Goal: Transaction & Acquisition: Obtain resource

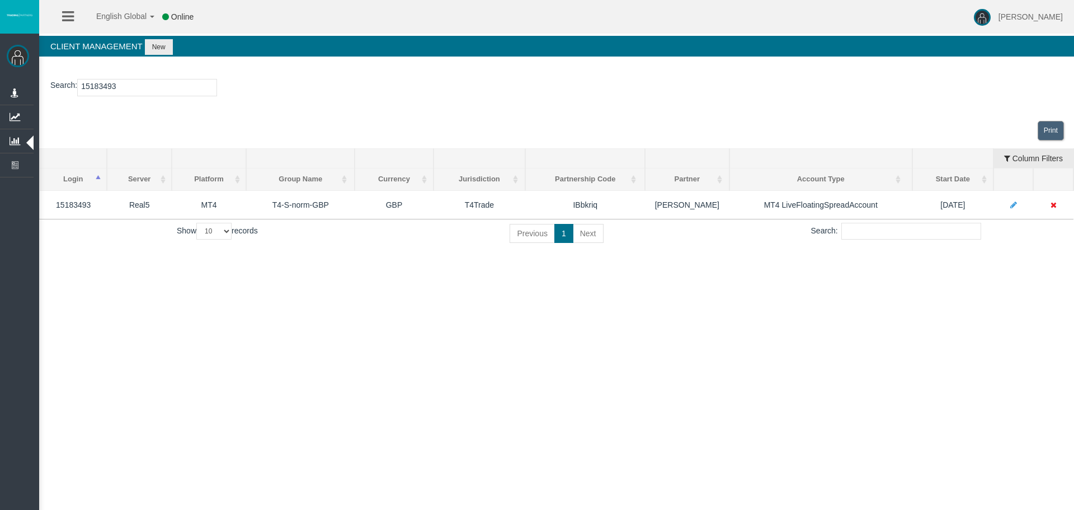
type input "15183493"
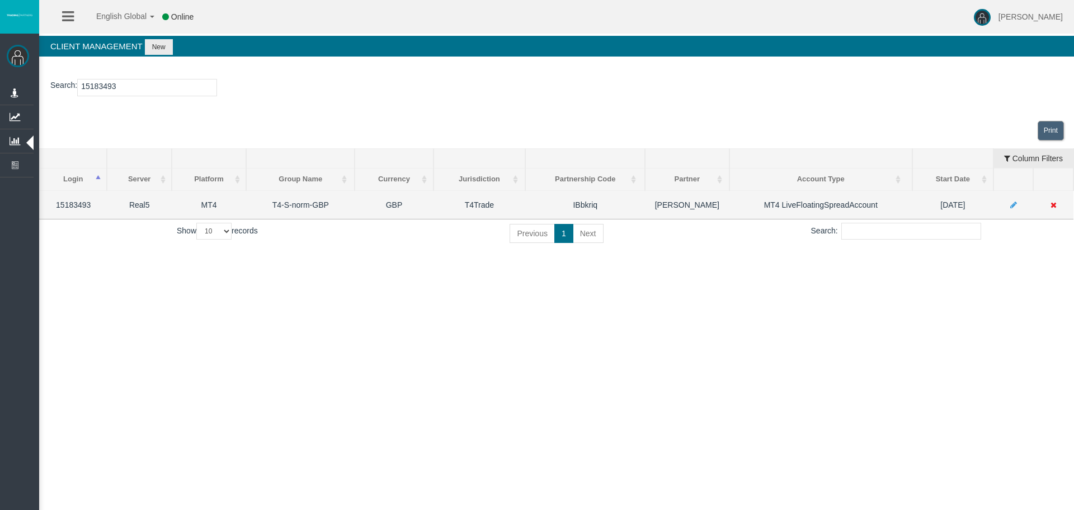
click at [1053, 204] on icon at bounding box center [1054, 205] width 6 height 8
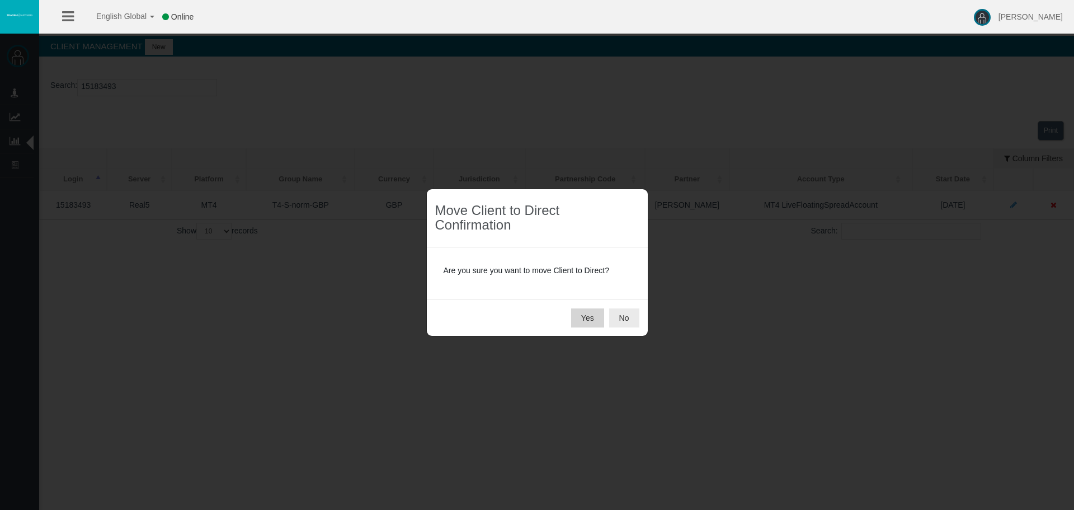
click at [580, 314] on button "Yes" at bounding box center [587, 317] width 33 height 19
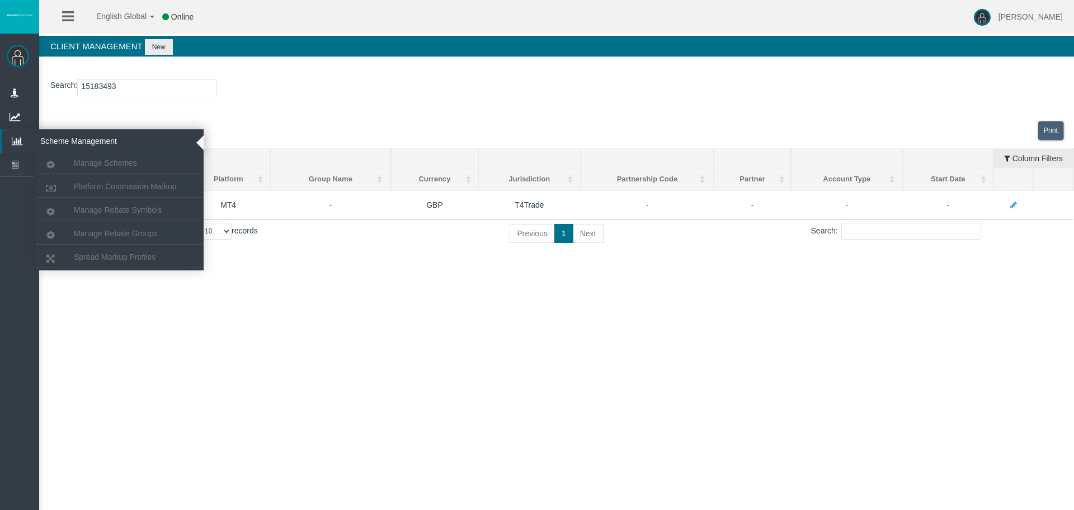
click at [14, 132] on icon at bounding box center [17, 140] width 30 height 23
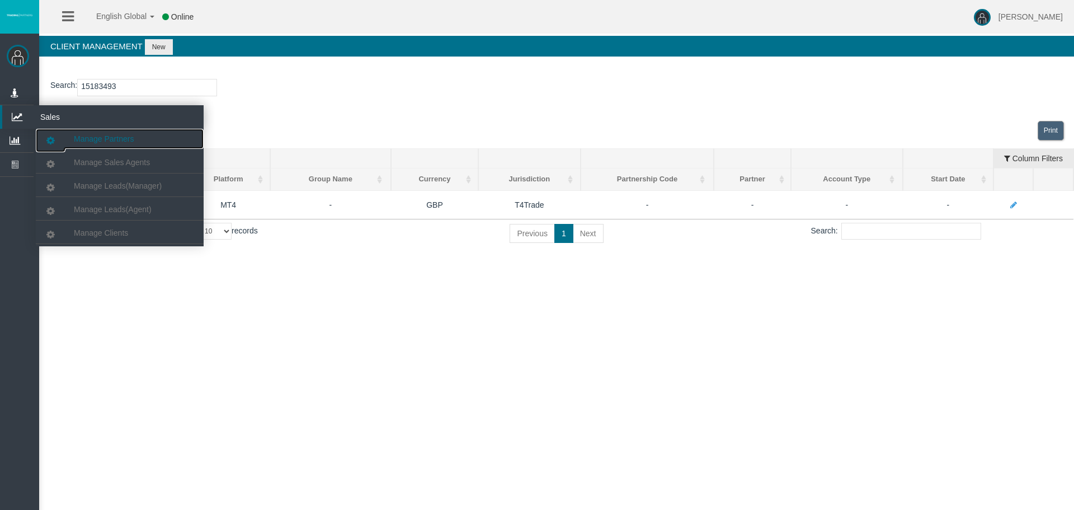
click at [84, 135] on span "Manage Partners" at bounding box center [104, 138] width 60 height 9
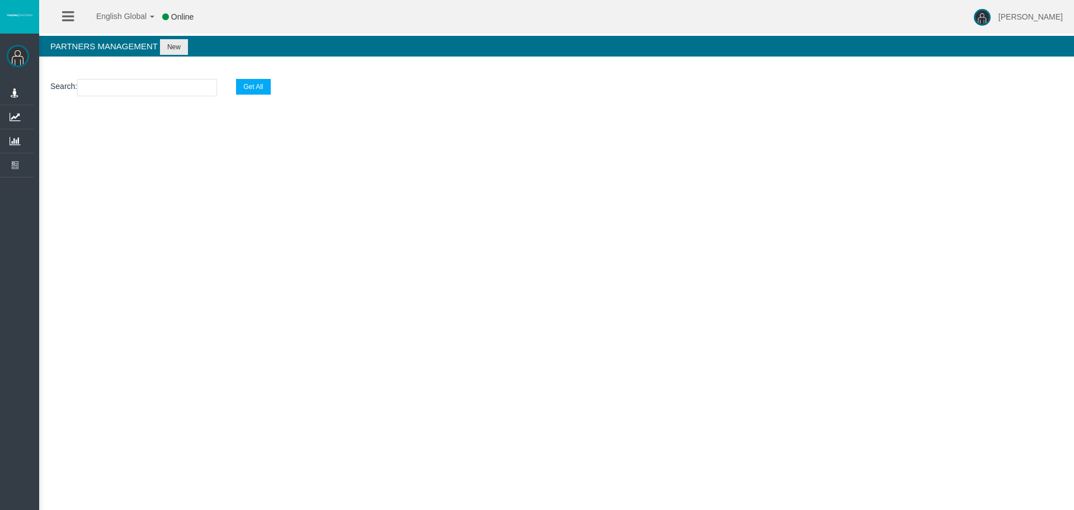
click at [107, 88] on input "text" at bounding box center [147, 87] width 140 height 17
paste input "IBlu650"
type input "IBlu650"
select select "25"
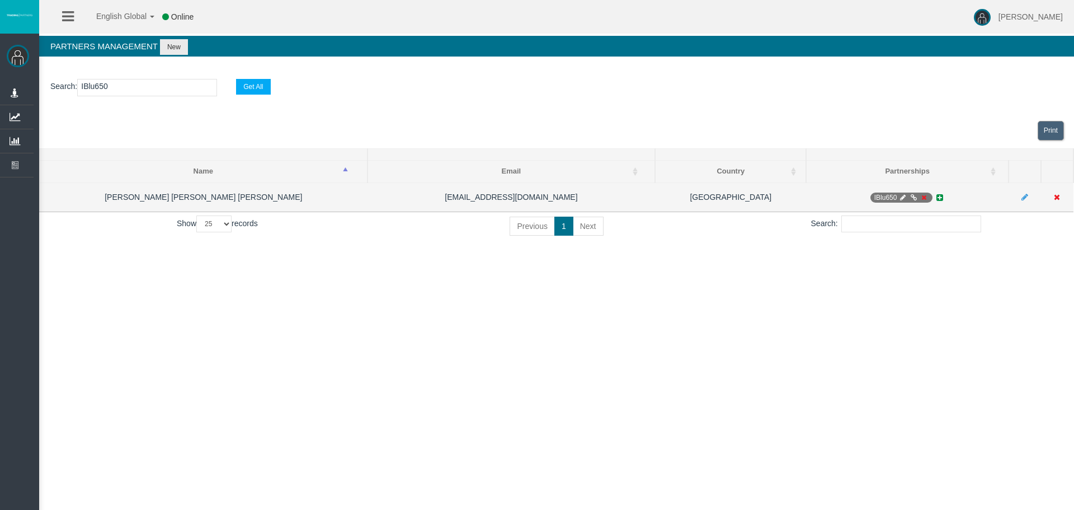
type input "IBlu650"
click at [902, 196] on icon at bounding box center [903, 197] width 8 height 7
select select "0"
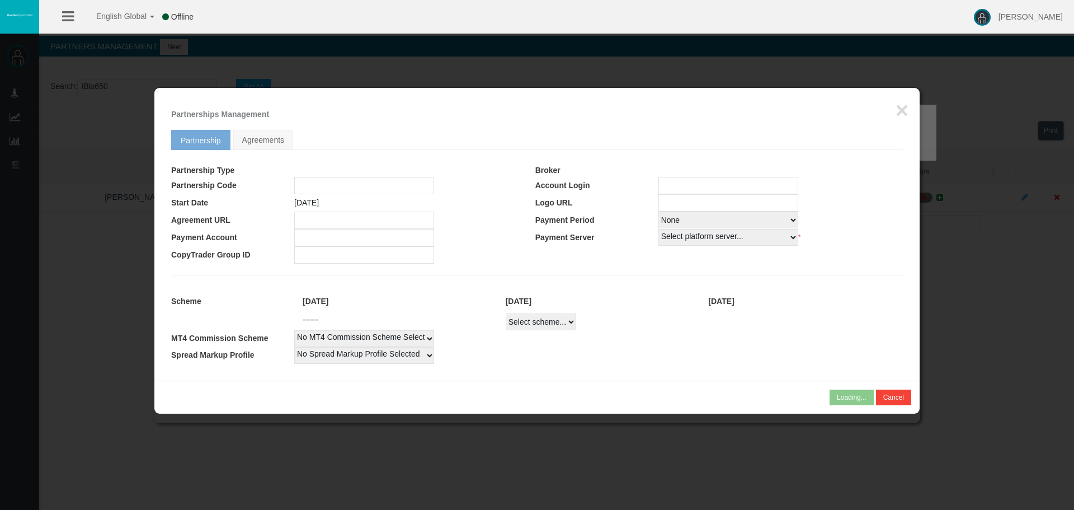
type input "IBlu650"
type input "19268724"
select select "1"
type input "19268724"
select select "1"
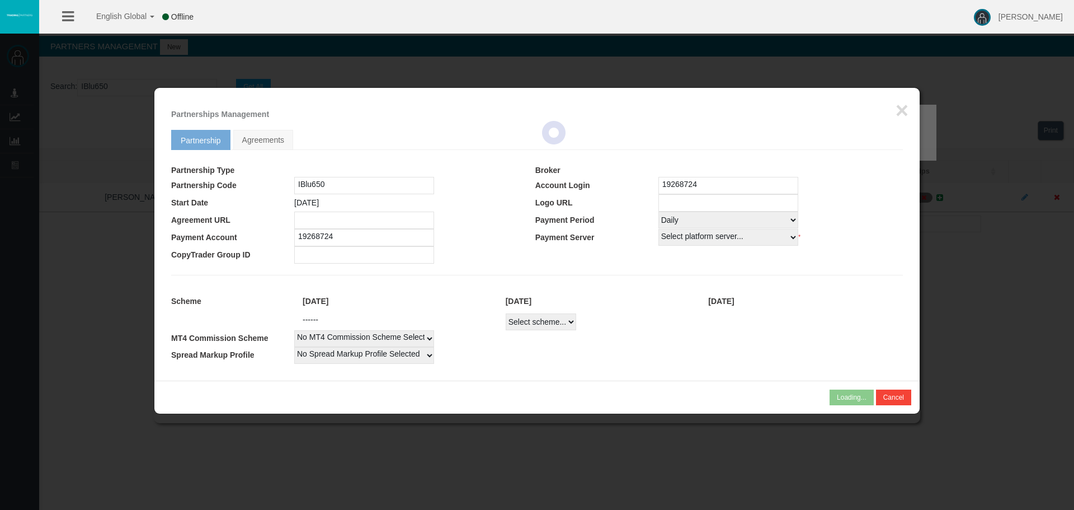
select select
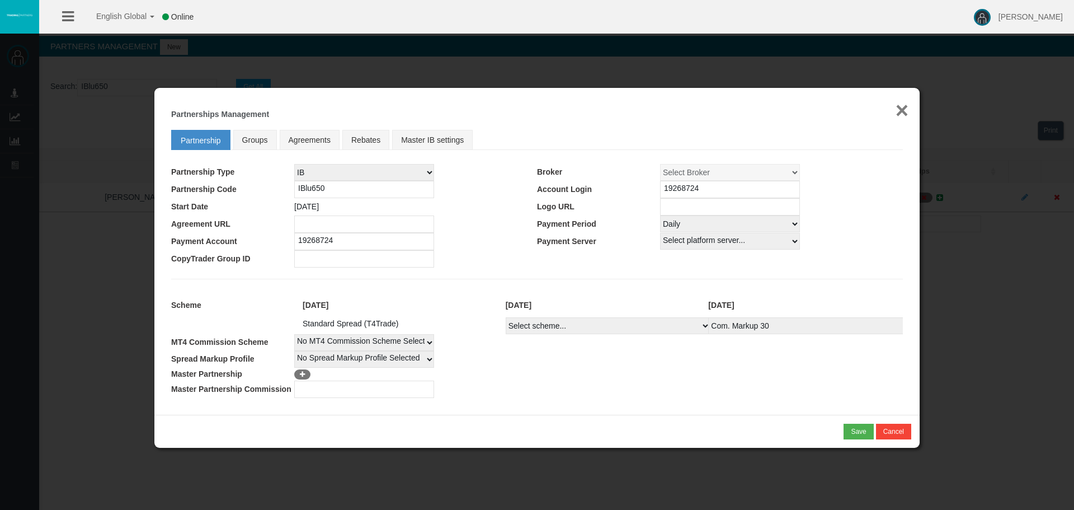
click at [905, 110] on button "×" at bounding box center [902, 110] width 13 height 22
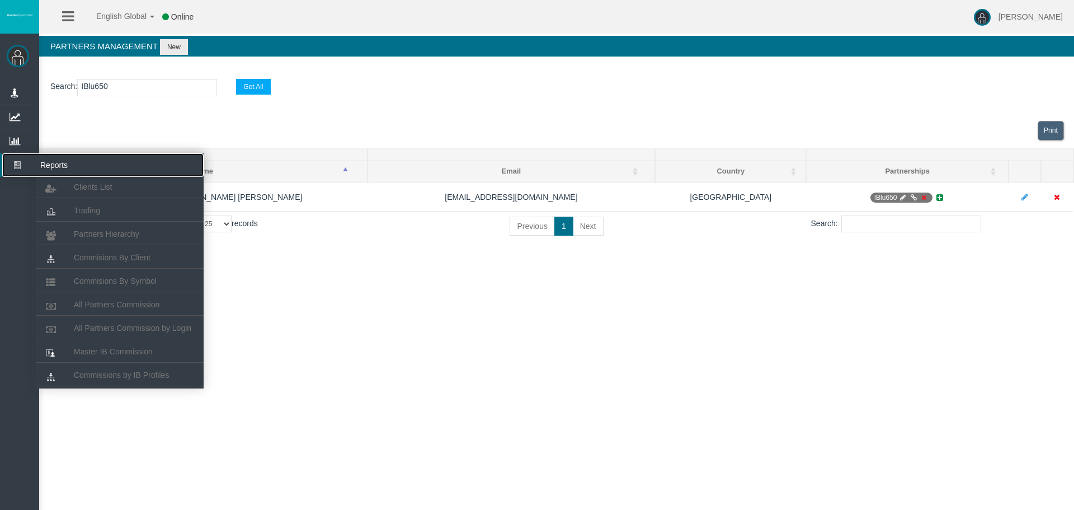
click at [15, 162] on icon at bounding box center [17, 164] width 30 height 23
click at [96, 255] on span "Commisions By Client" at bounding box center [112, 257] width 77 height 9
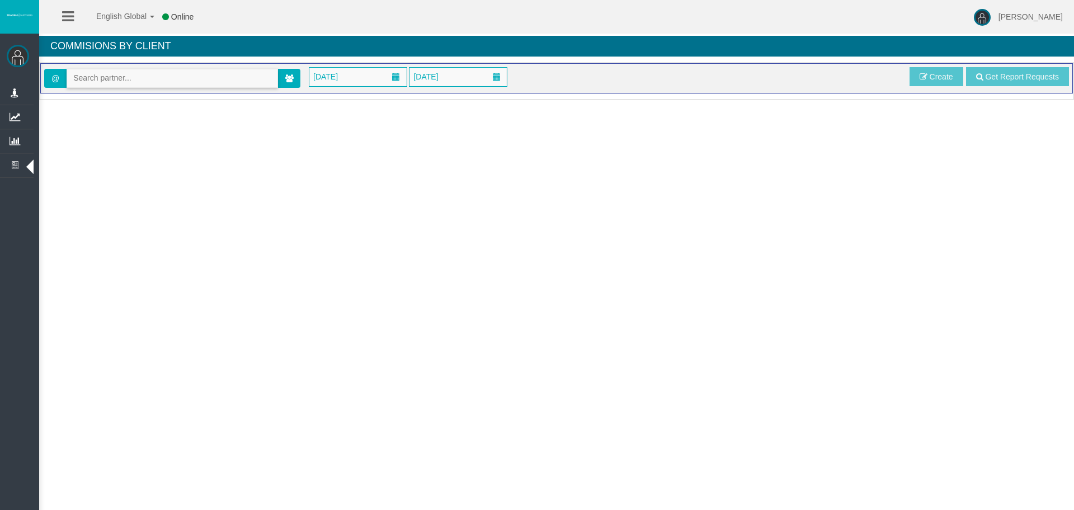
click at [100, 78] on input "text" at bounding box center [172, 77] width 210 height 17
paste input "IBlu650"
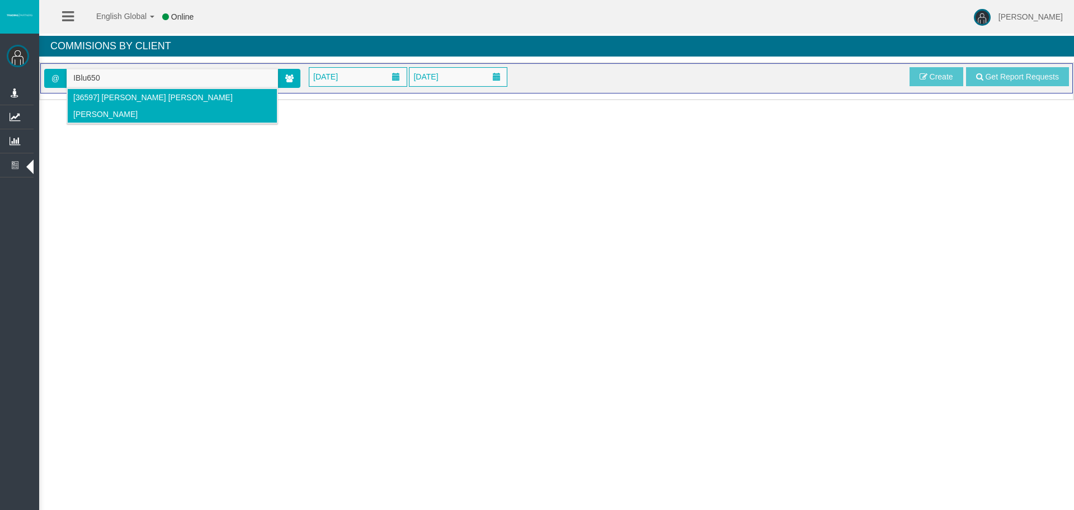
click at [117, 95] on span "[36597] [PERSON_NAME] [PERSON_NAME] [PERSON_NAME]" at bounding box center [152, 106] width 159 height 26
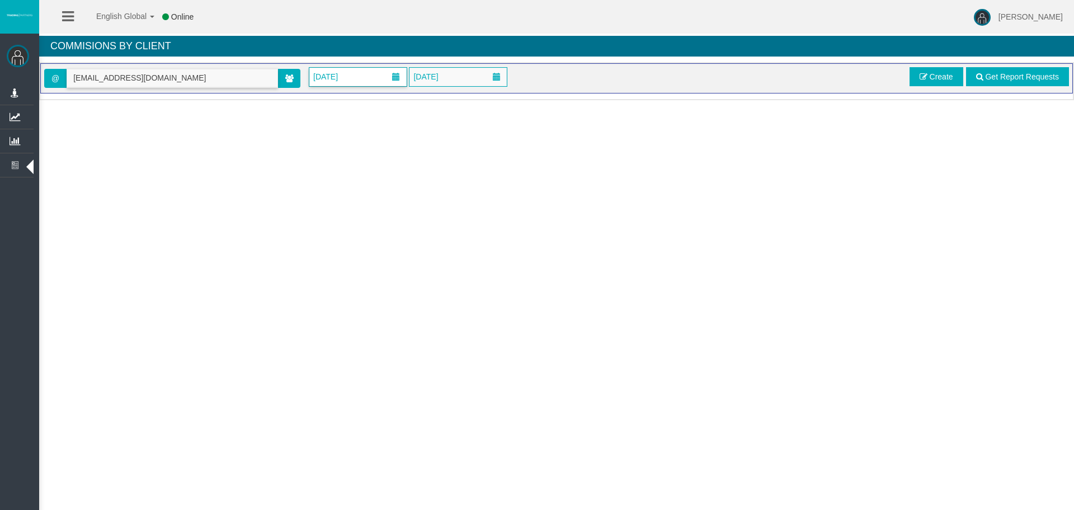
type input "[EMAIL_ADDRESS][DOMAIN_NAME]"
click at [341, 73] on span "[DATE]" at bounding box center [325, 77] width 31 height 16
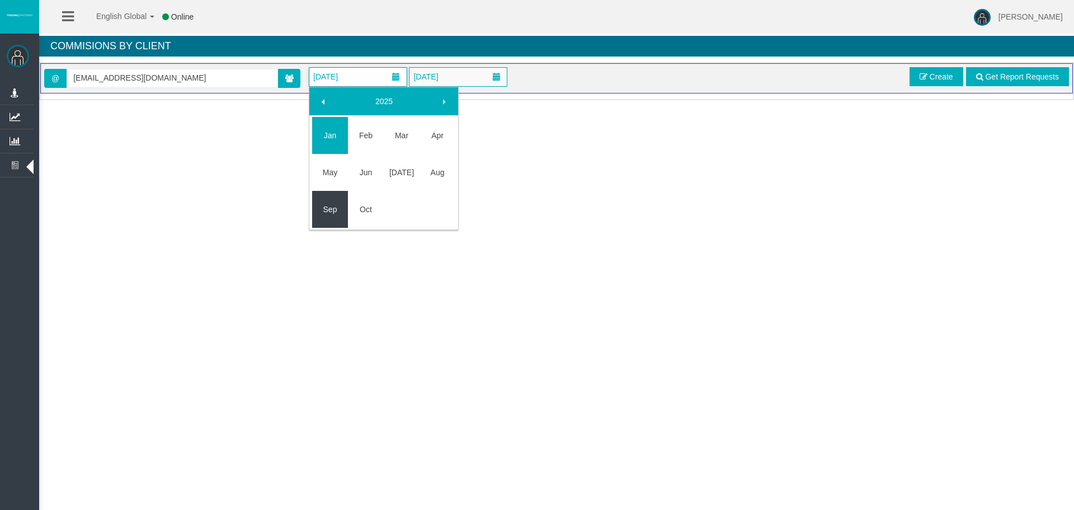
click at [338, 210] on link "Sep" at bounding box center [330, 209] width 36 height 20
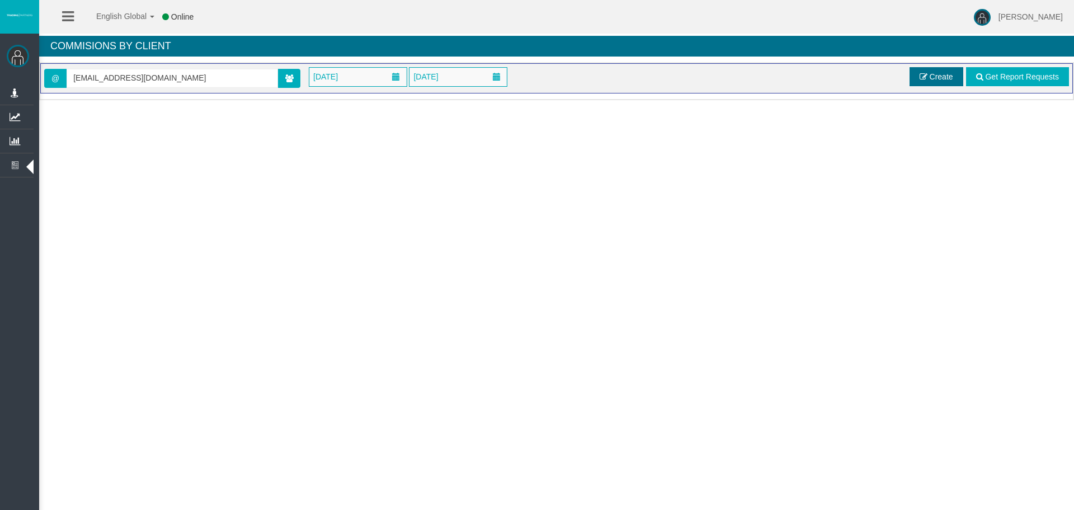
click at [940, 74] on span "Create" at bounding box center [941, 76] width 23 height 9
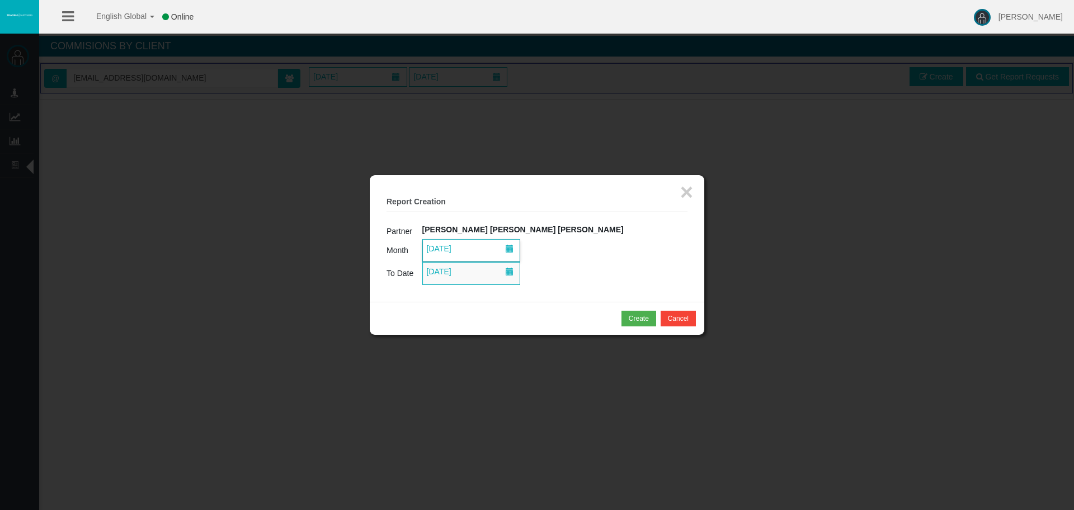
click at [455, 246] on span "01/10/2025" at bounding box center [439, 249] width 31 height 16
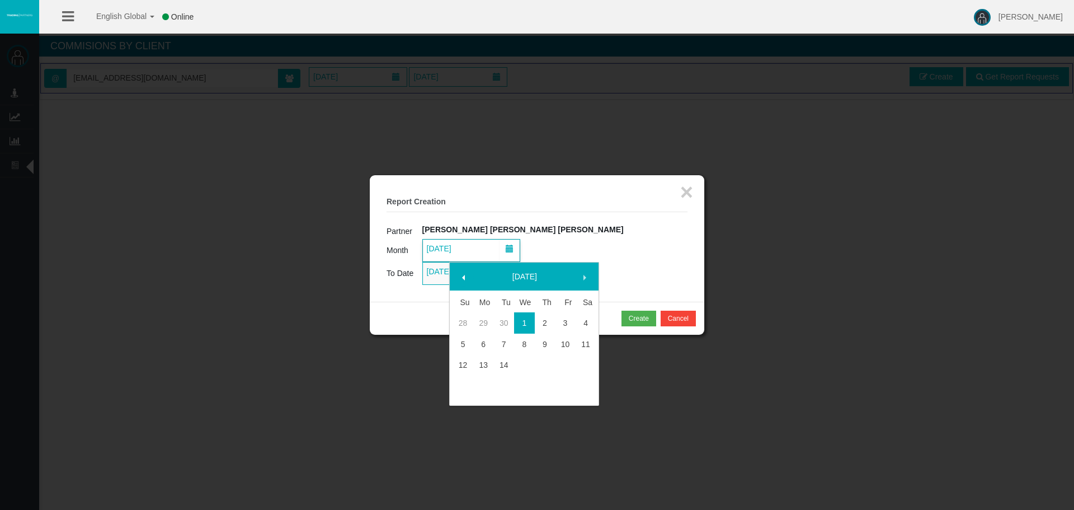
click at [463, 273] on span at bounding box center [463, 277] width 9 height 9
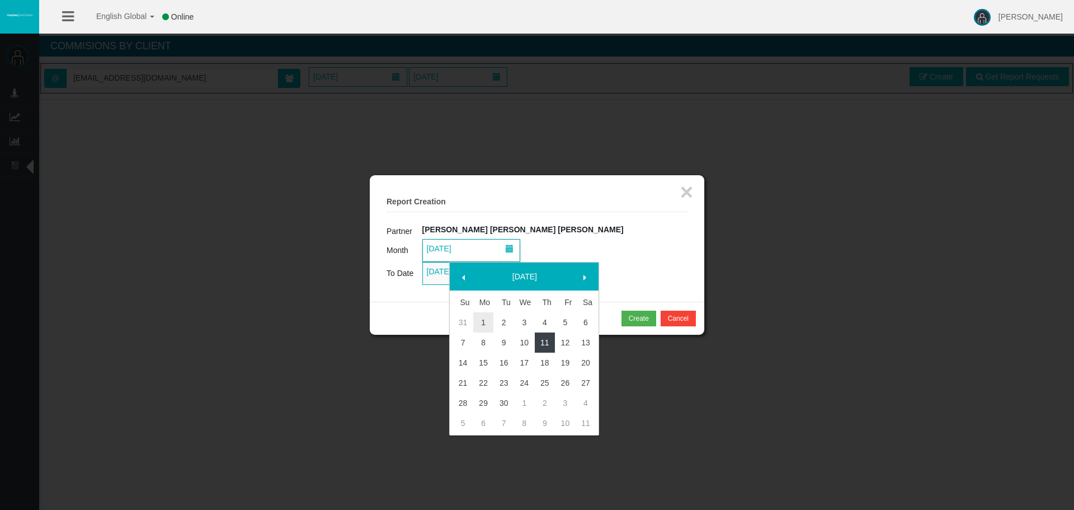
click at [544, 344] on link "11" at bounding box center [545, 342] width 21 height 20
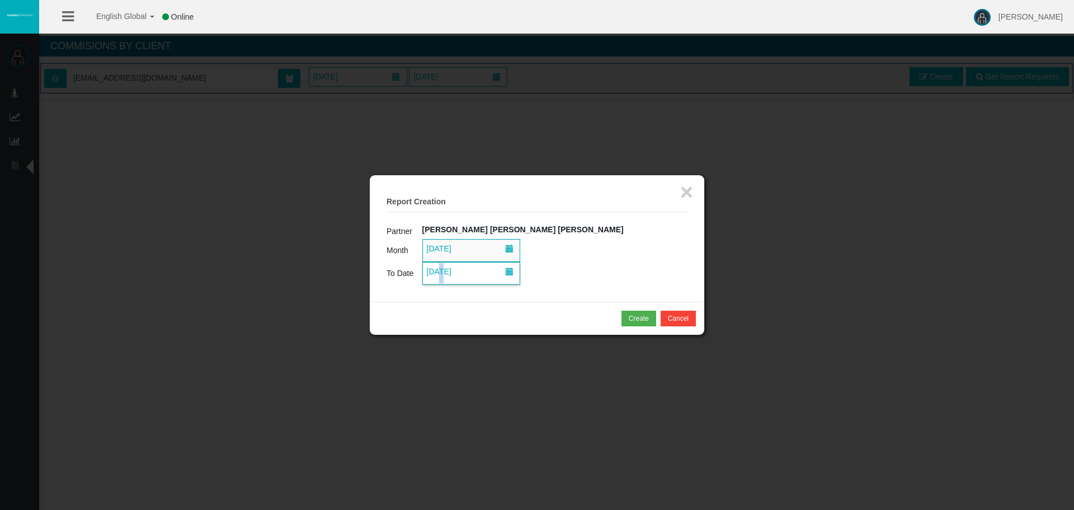
drag, startPoint x: 467, startPoint y: 276, endPoint x: 479, endPoint y: 284, distance: 14.3
click at [455, 276] on span "14/10/2025" at bounding box center [439, 272] width 31 height 16
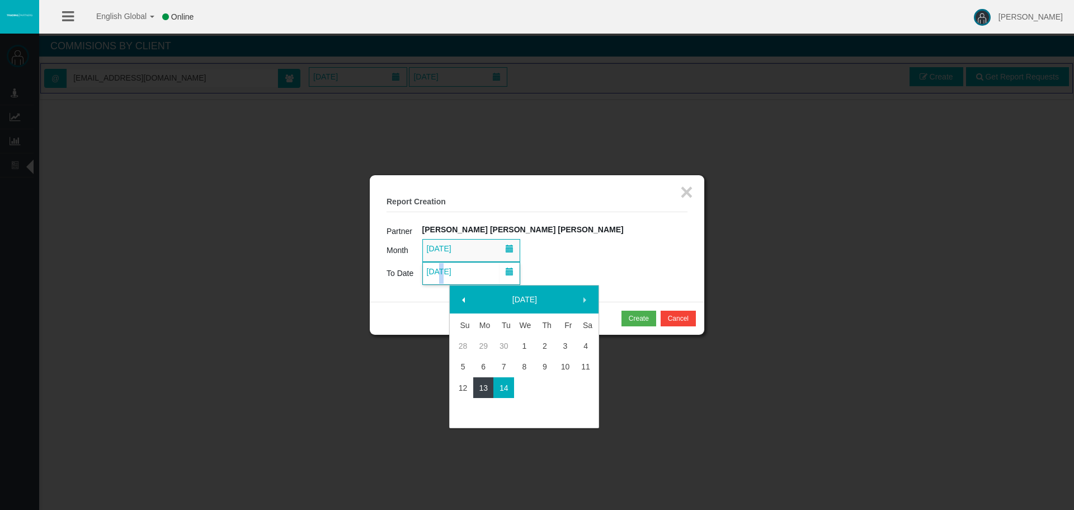
click at [485, 397] on link "13" at bounding box center [483, 388] width 21 height 20
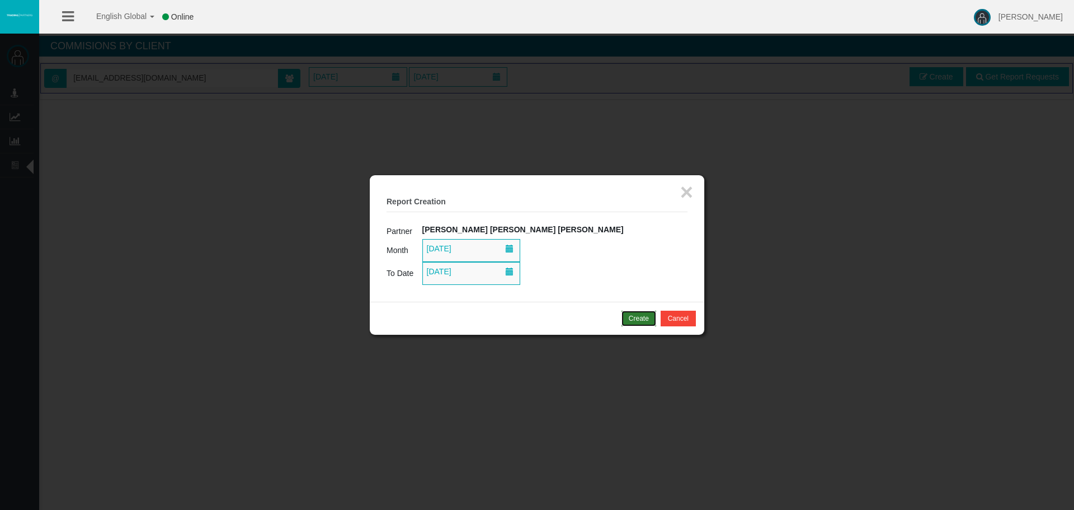
click at [629, 324] on button "Create" at bounding box center [639, 319] width 35 height 16
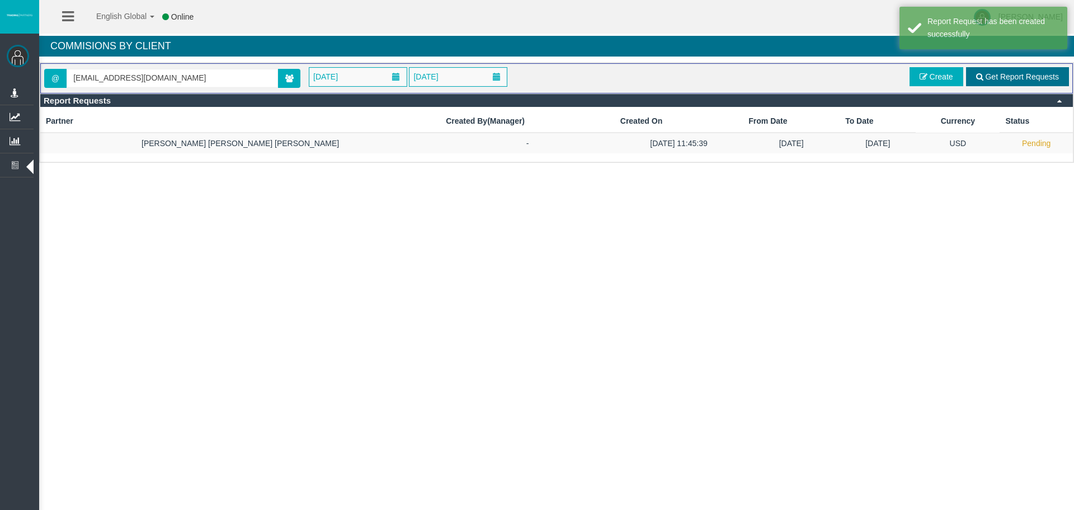
click at [1000, 74] on span "Get Report Requests" at bounding box center [1022, 76] width 74 height 9
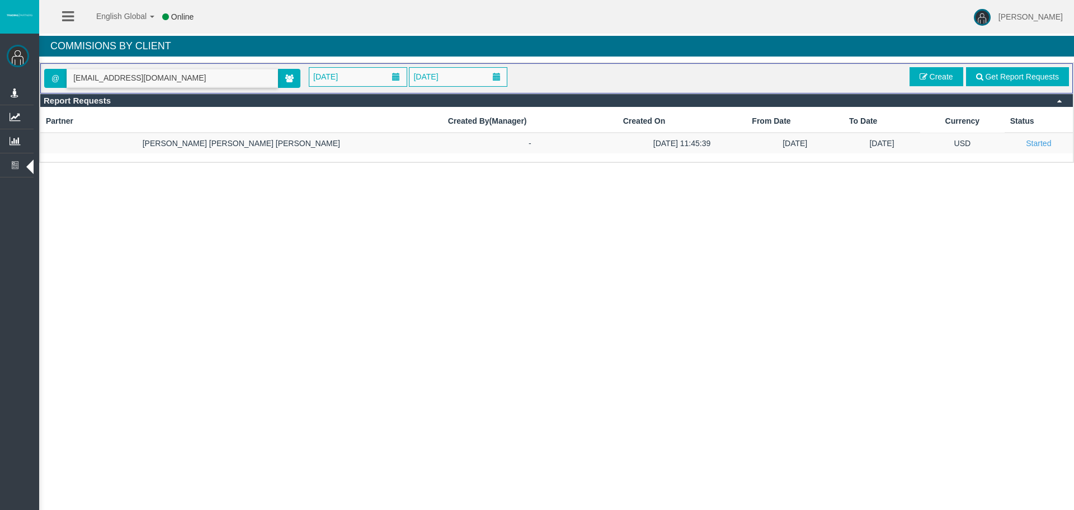
drag, startPoint x: 181, startPoint y: 78, endPoint x: 72, endPoint y: 73, distance: 108.6
click at [72, 73] on input "[EMAIL_ADDRESS][DOMAIN_NAME]" at bounding box center [172, 77] width 210 height 17
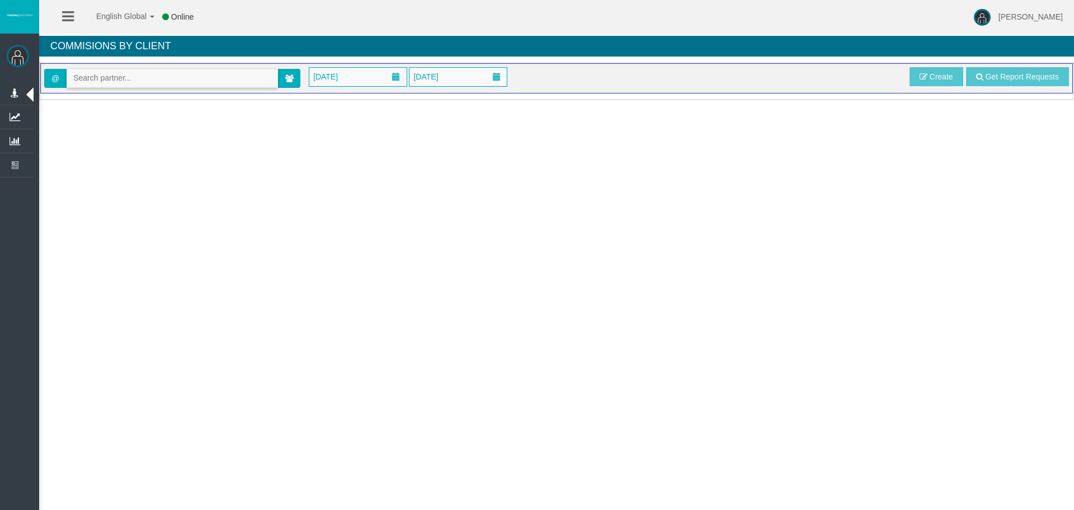
click at [196, 76] on input "text" at bounding box center [172, 77] width 210 height 17
paste input "[EMAIL_ADDRESS][DOMAIN_NAME]"
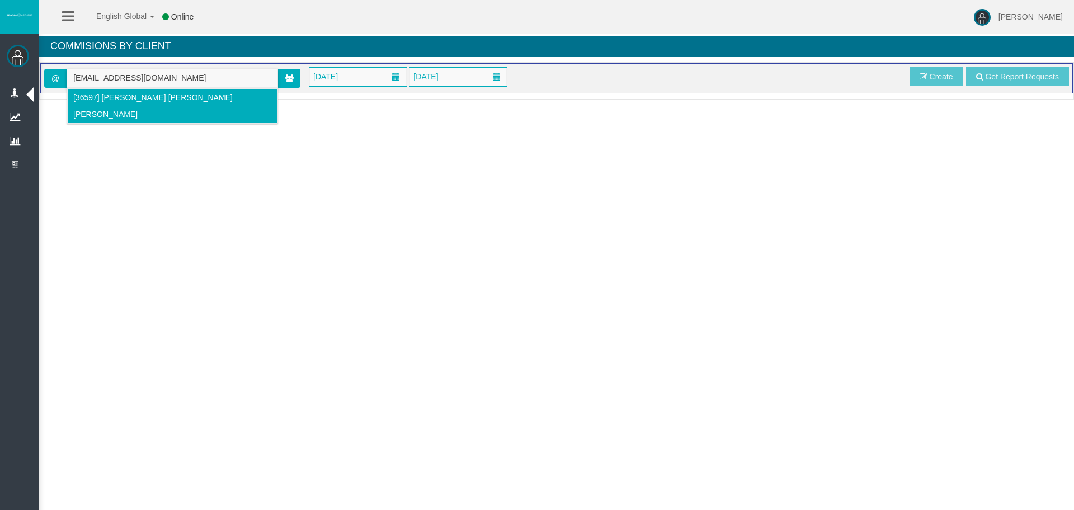
click at [128, 102] on li "[36597] [PERSON_NAME] [PERSON_NAME] [PERSON_NAME]" at bounding box center [172, 105] width 210 height 35
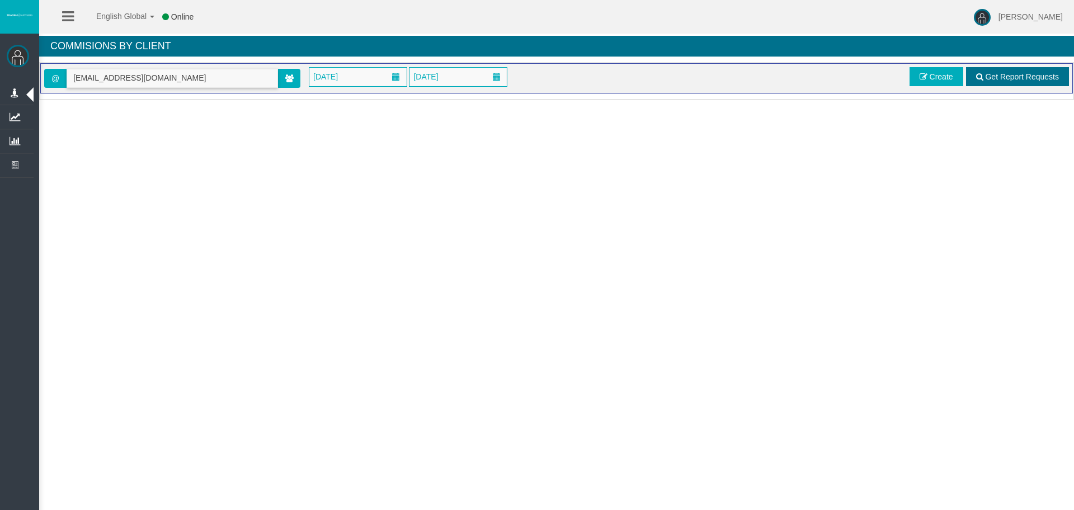
type input "[EMAIL_ADDRESS][DOMAIN_NAME]"
click at [1024, 84] on link "Get Report Requests" at bounding box center [1017, 76] width 103 height 19
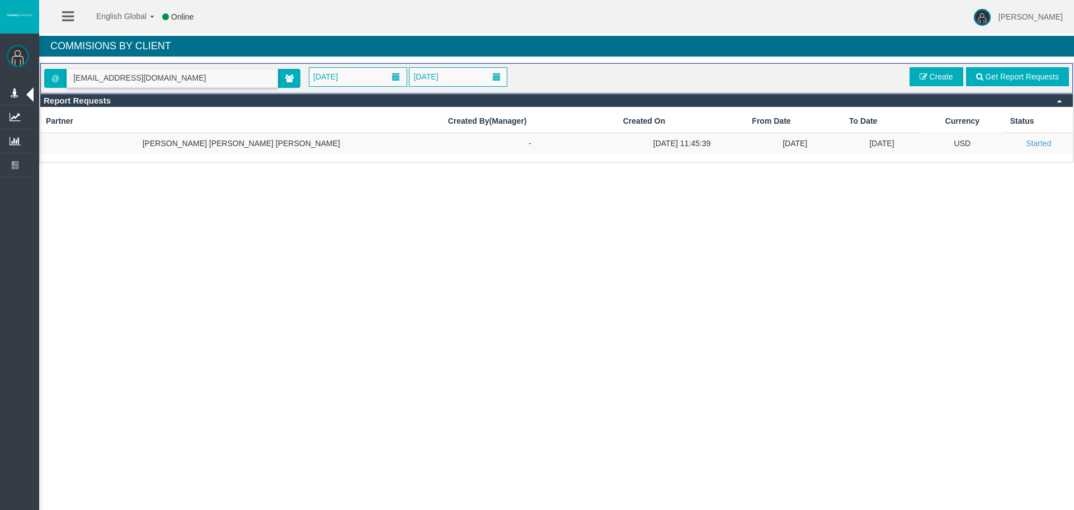
drag, startPoint x: 172, startPoint y: 76, endPoint x: 48, endPoint y: 84, distance: 124.0
click at [48, 84] on span "@ peloman14@gmail.com" at bounding box center [172, 78] width 256 height 19
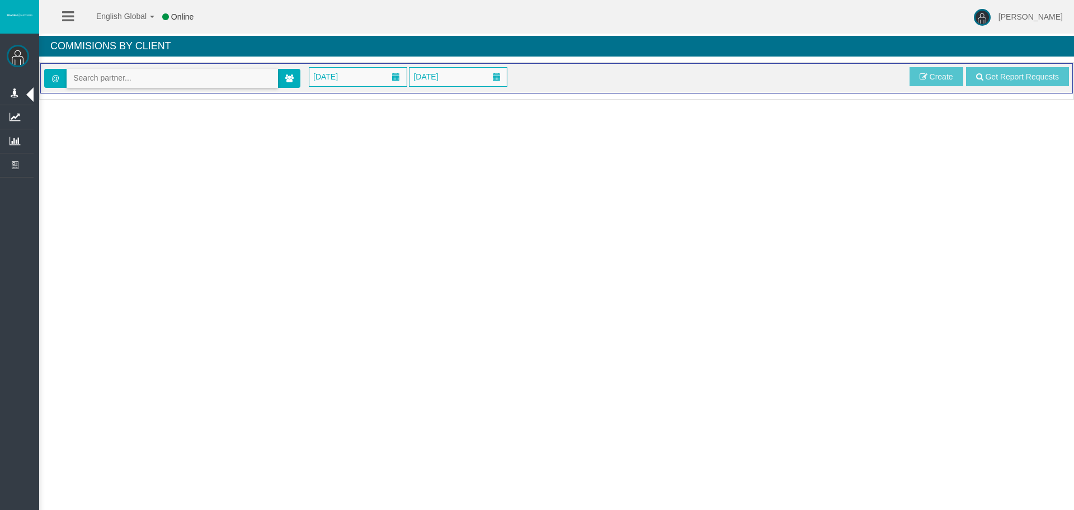
click at [213, 83] on input "text" at bounding box center [172, 77] width 210 height 17
paste input "[EMAIL_ADDRESS][DOMAIN_NAME]"
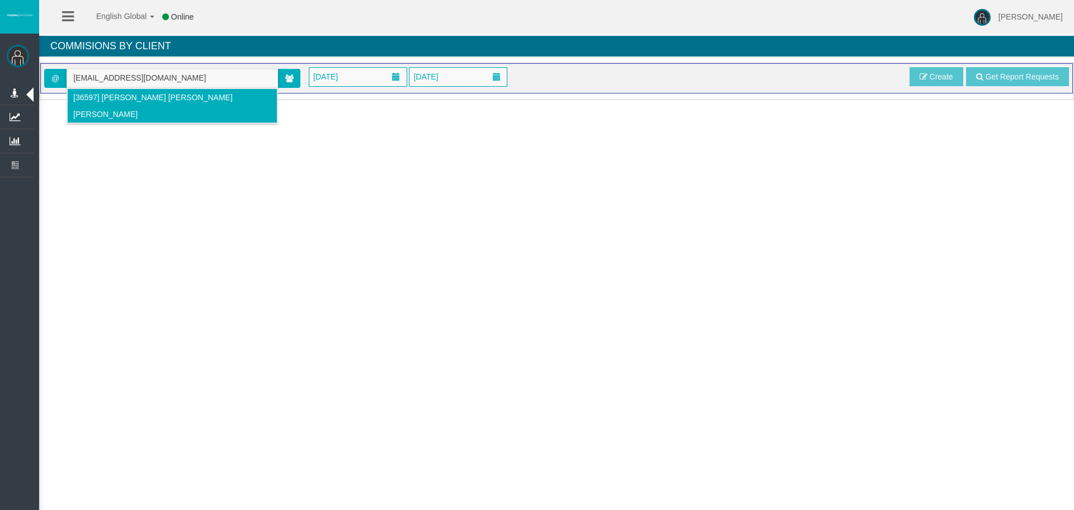
click at [183, 93] on span "[36597] [PERSON_NAME] [PERSON_NAME] [PERSON_NAME]" at bounding box center [152, 106] width 159 height 26
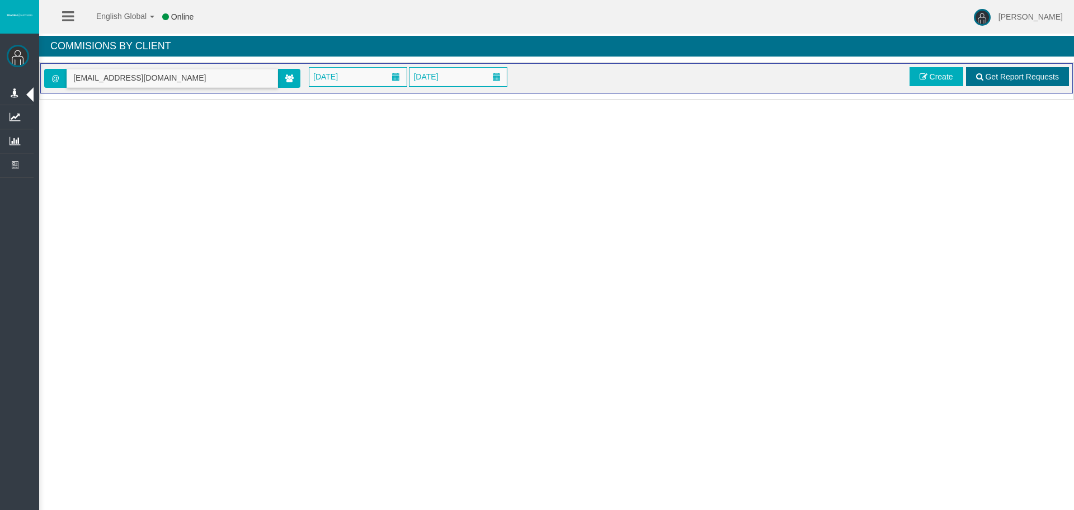
type input "[EMAIL_ADDRESS][DOMAIN_NAME]"
click at [1024, 72] on span "Get Report Requests" at bounding box center [1022, 76] width 74 height 9
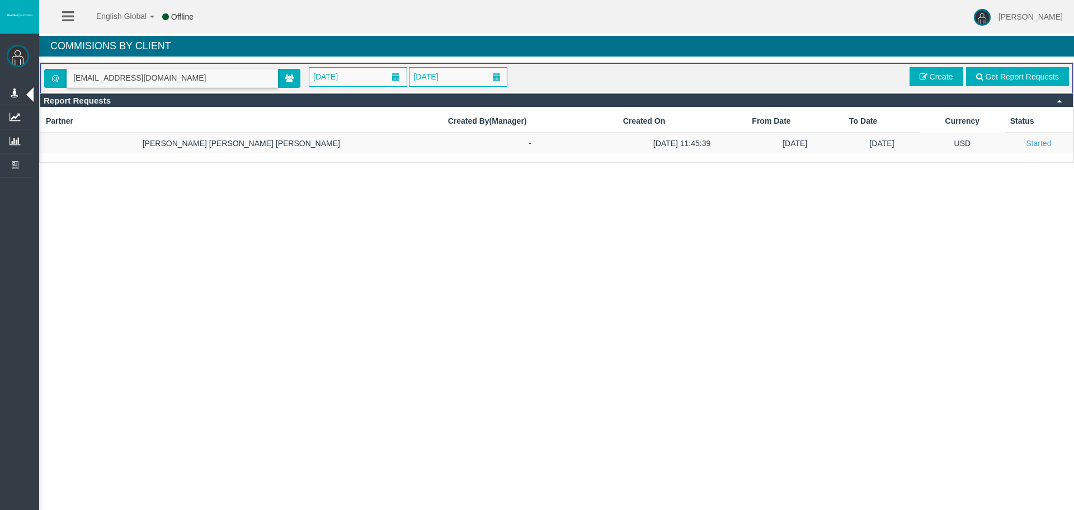
drag, startPoint x: 163, startPoint y: 77, endPoint x: 74, endPoint y: 72, distance: 89.7
click at [74, 72] on input "[EMAIL_ADDRESS][DOMAIN_NAME]" at bounding box center [172, 77] width 210 height 17
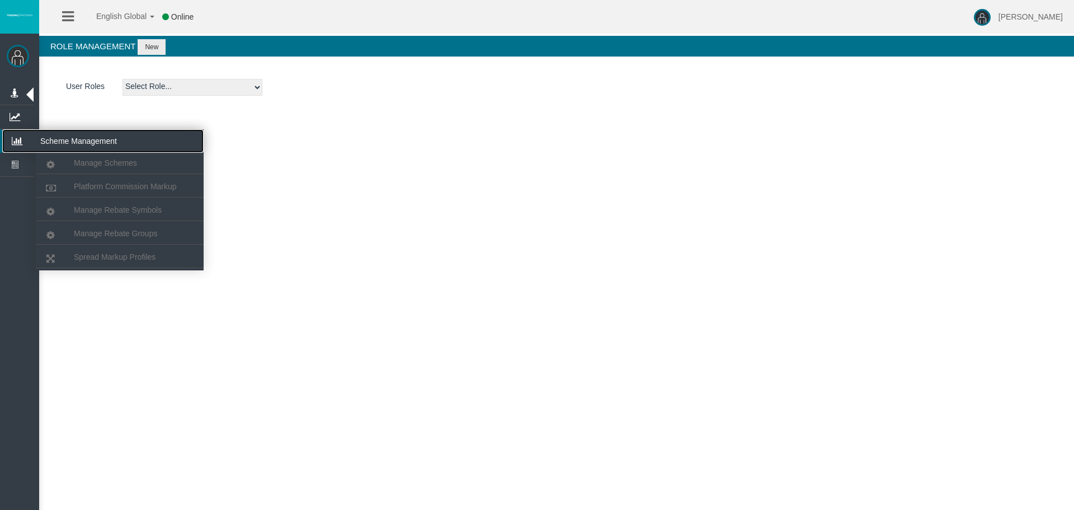
drag, startPoint x: 18, startPoint y: 137, endPoint x: 54, endPoint y: 151, distance: 37.9
click at [18, 137] on icon at bounding box center [17, 140] width 30 height 23
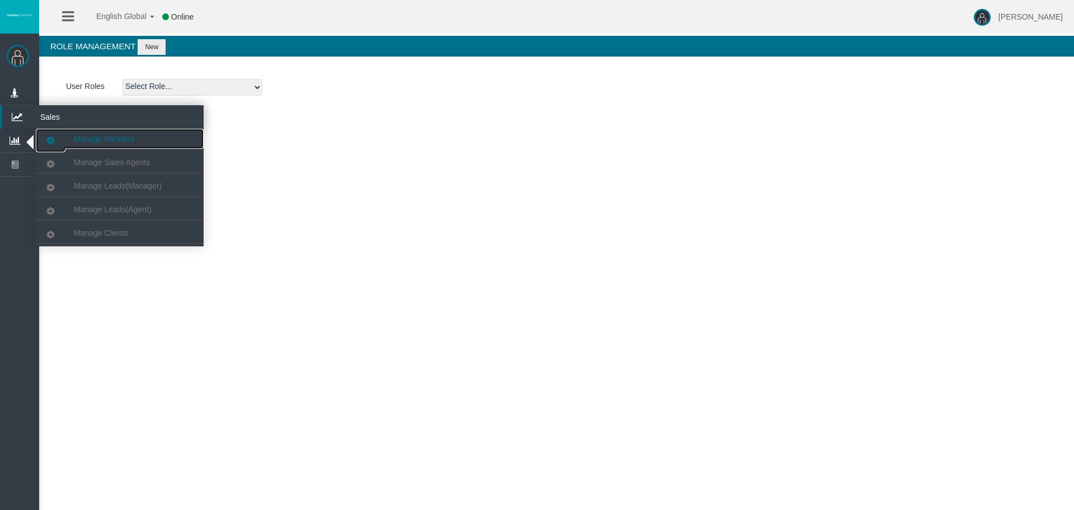
click at [96, 132] on link "Manage Partners" at bounding box center [120, 139] width 168 height 20
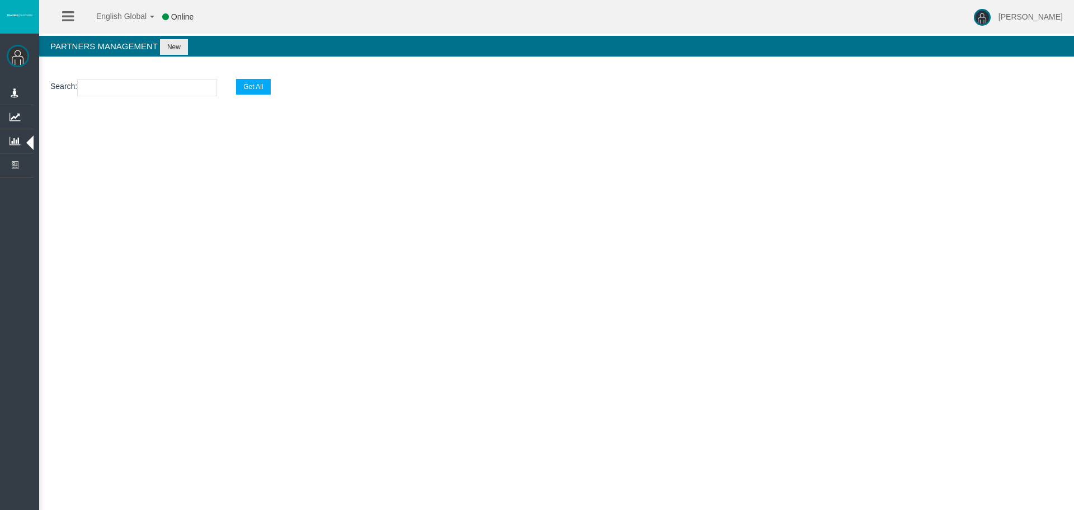
click at [144, 86] on input "text" at bounding box center [147, 87] width 140 height 17
paste input "IBlu650"
type input "IBlu650"
select select "25"
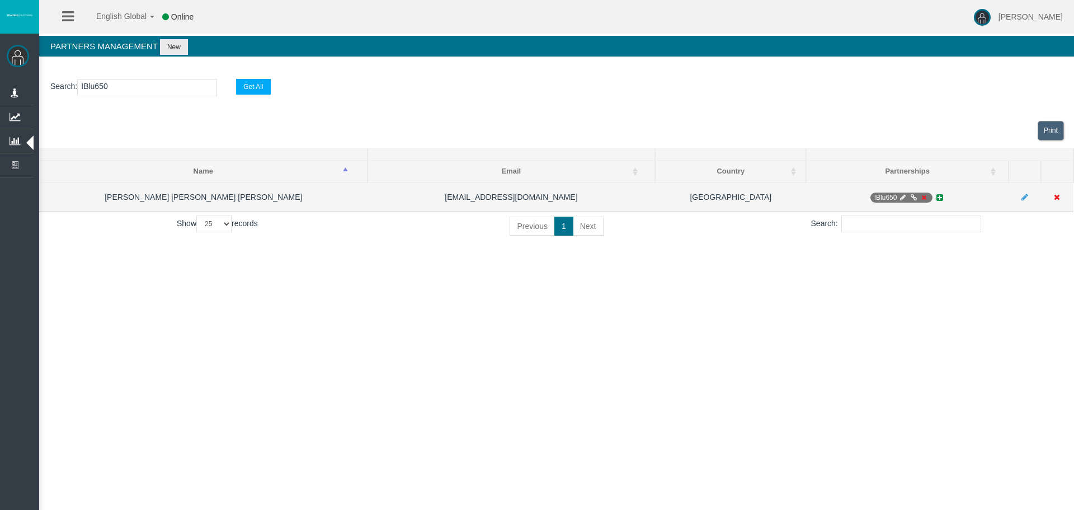
type input "IBlu650"
click at [907, 195] on icon at bounding box center [903, 197] width 8 height 7
select select "1"
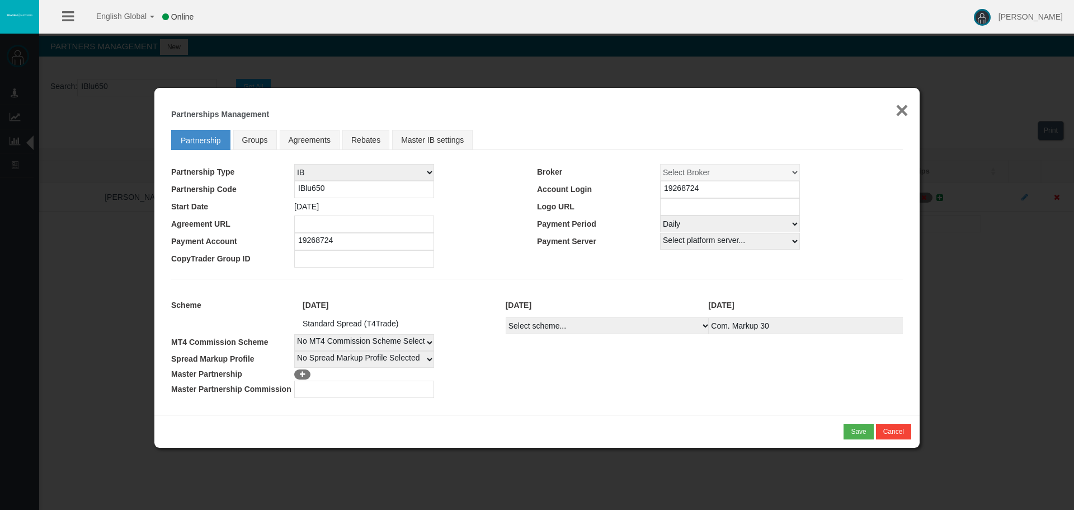
click at [905, 111] on button "×" at bounding box center [902, 110] width 13 height 22
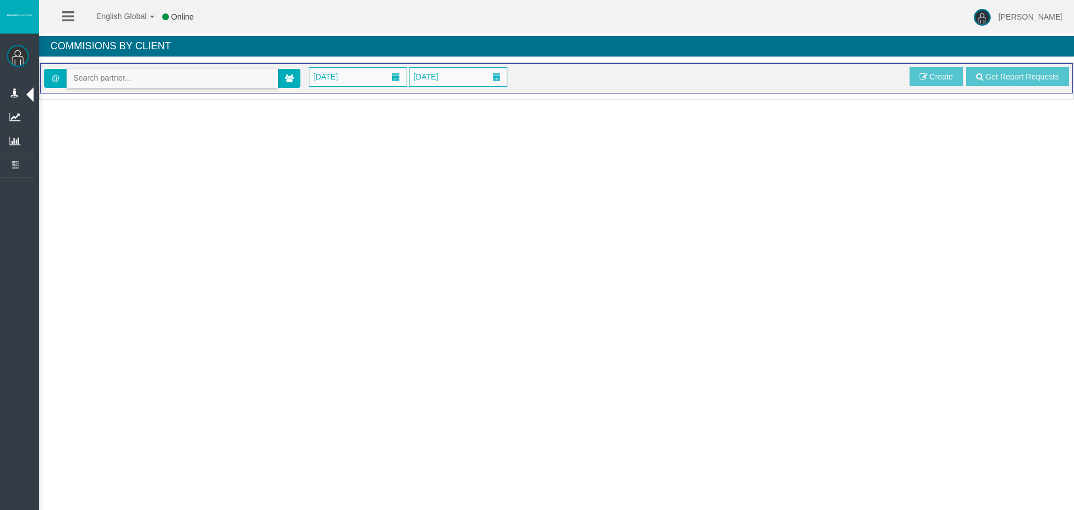
click at [90, 81] on input "text" at bounding box center [172, 77] width 210 height 17
paste input "[EMAIL_ADDRESS][DOMAIN_NAME]"
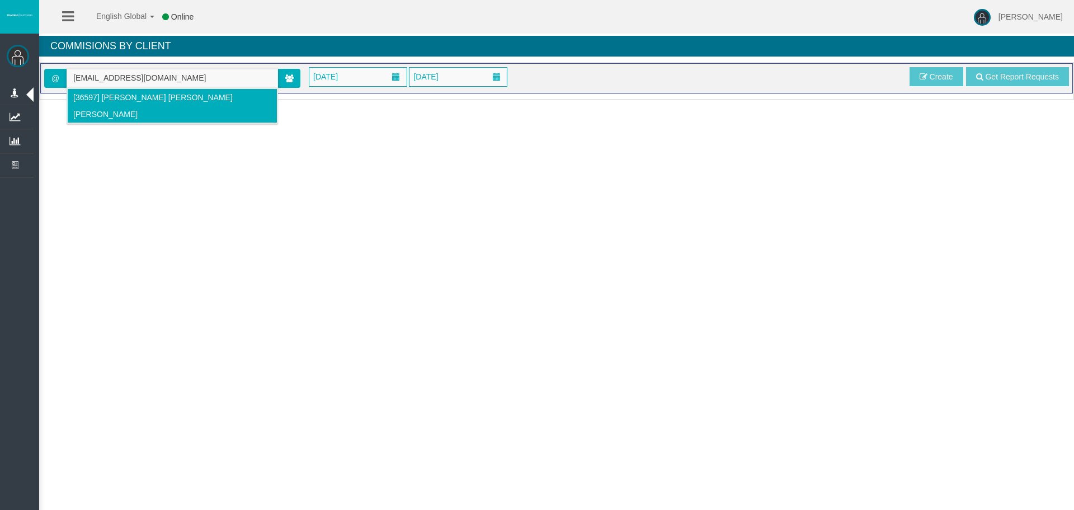
click at [254, 101] on li "[36597] [PERSON_NAME] [PERSON_NAME] [PERSON_NAME]" at bounding box center [172, 105] width 210 height 35
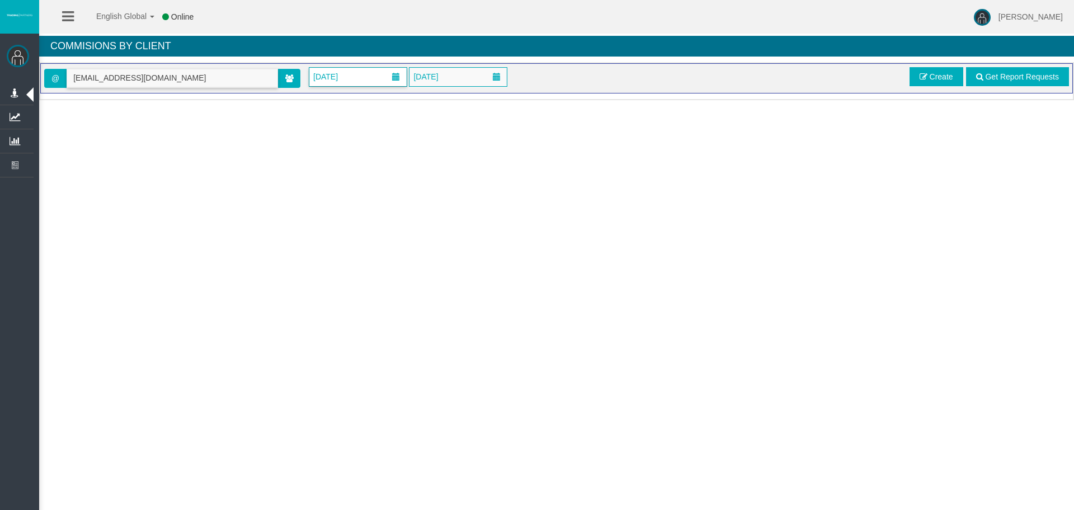
type input "[EMAIL_ADDRESS][DOMAIN_NAME]"
click at [341, 78] on span "[DATE]" at bounding box center [325, 77] width 31 height 16
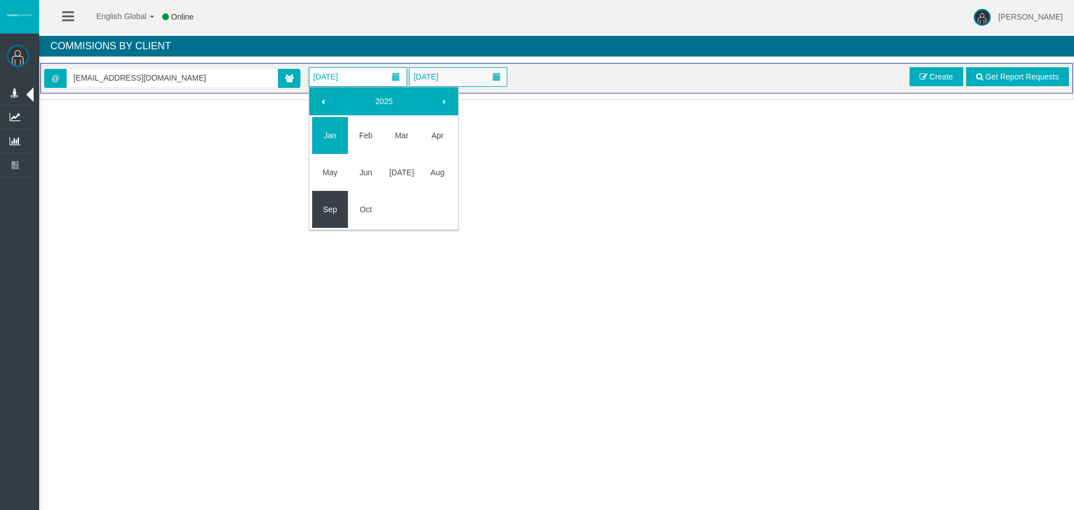
click at [332, 201] on link "Sep" at bounding box center [330, 209] width 36 height 20
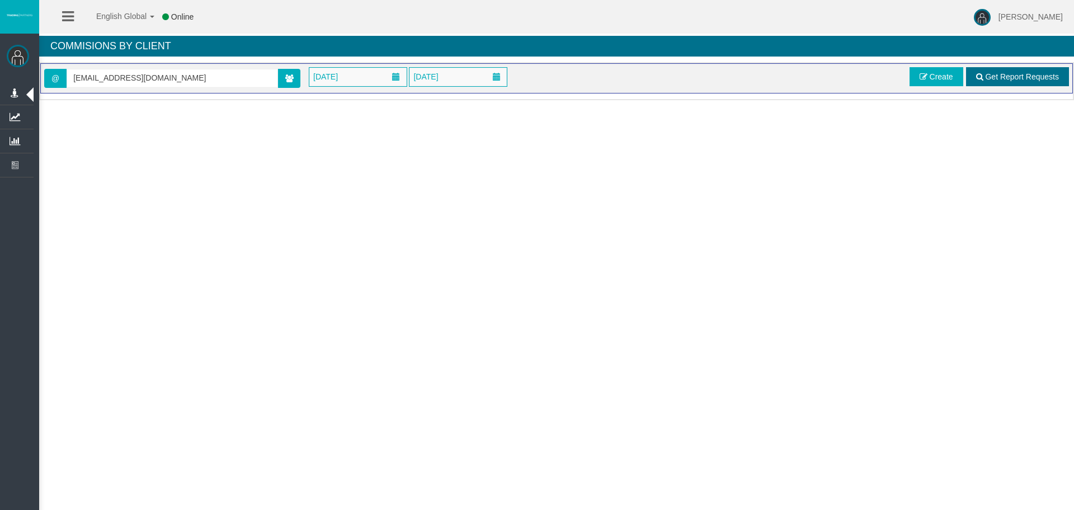
click at [990, 78] on span "Get Report Requests" at bounding box center [1022, 76] width 74 height 9
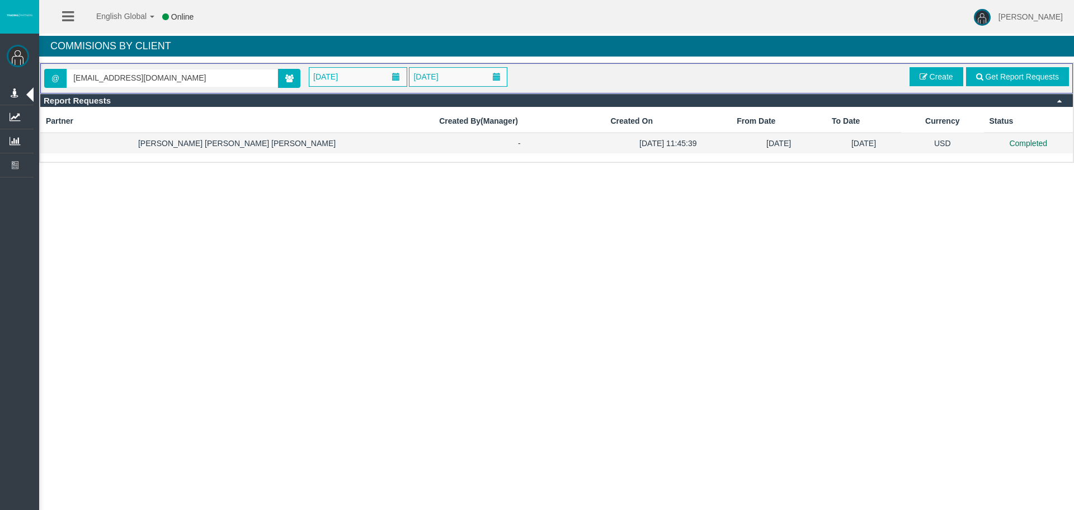
click at [605, 143] on td "[DATE] 11:45:39" at bounding box center [668, 143] width 126 height 21
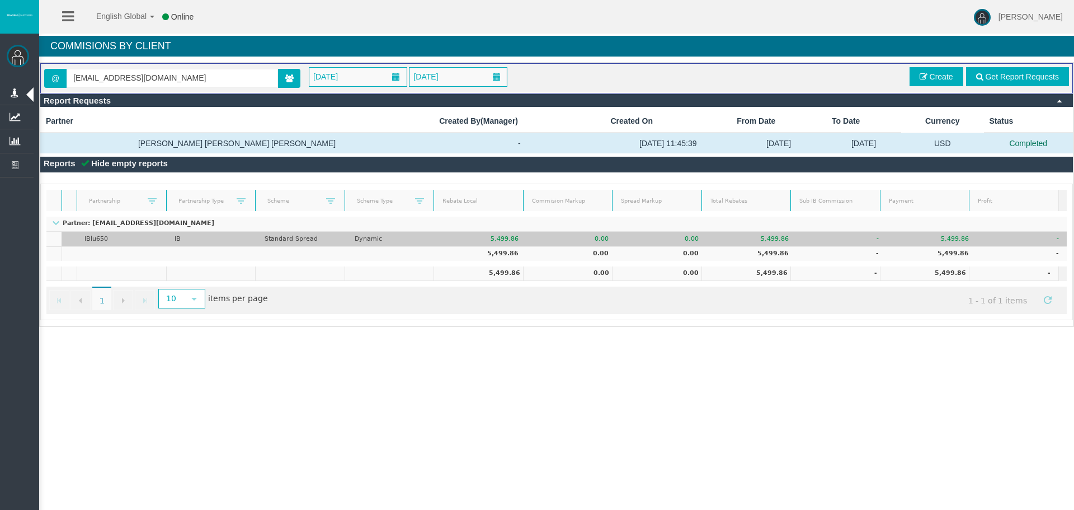
click at [167, 239] on td "IB" at bounding box center [212, 239] width 90 height 15
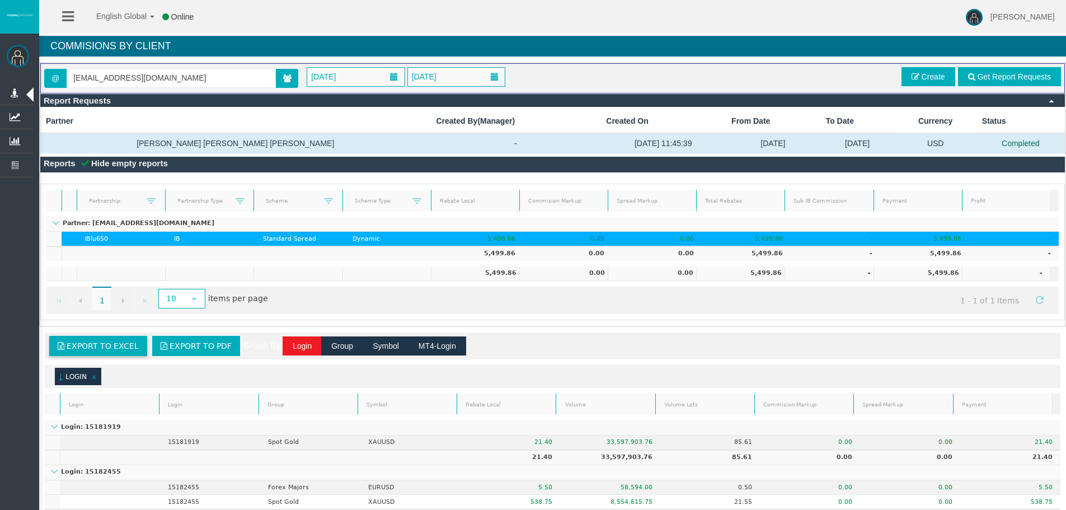
click at [96, 350] on span "Export to Excel" at bounding box center [103, 345] width 72 height 9
